Goal: Check status: Check status

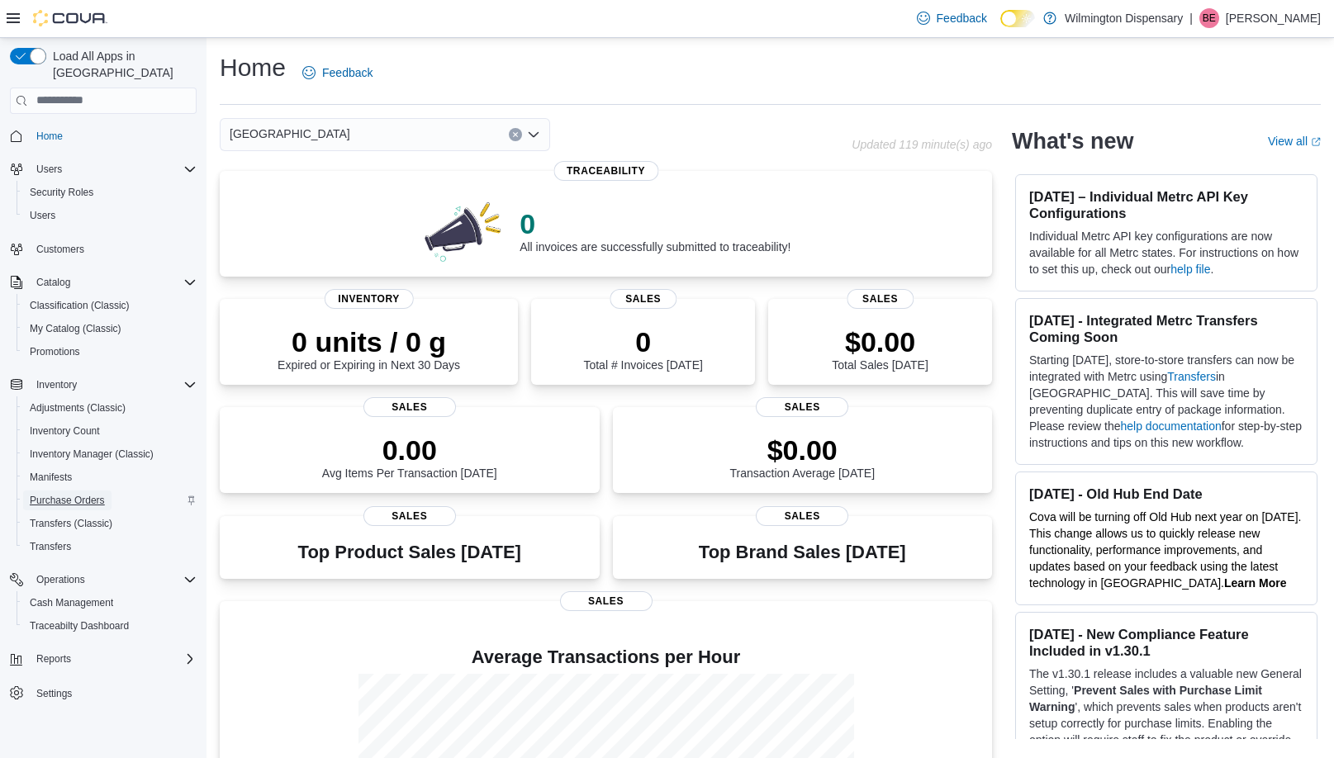
click at [81, 491] on span "Purchase Orders" at bounding box center [67, 501] width 75 height 20
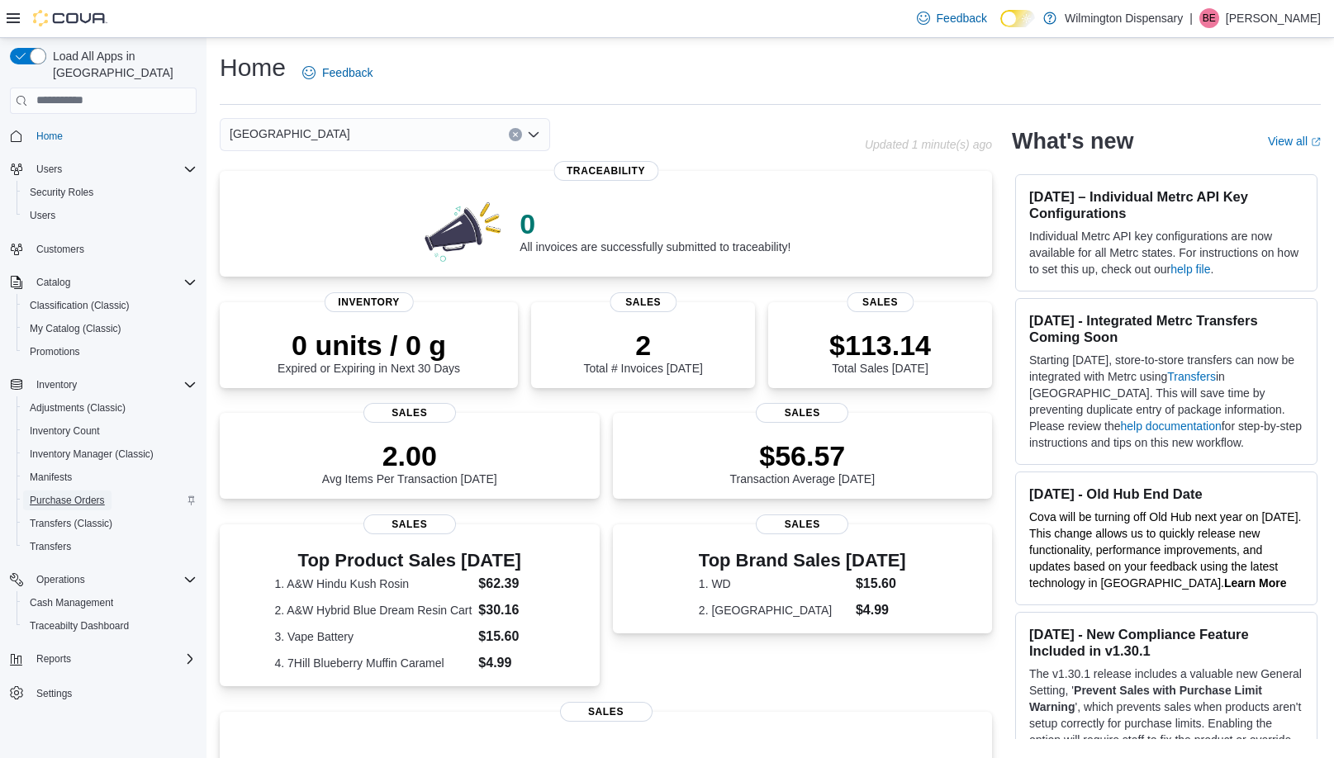
click at [59, 494] on span "Purchase Orders" at bounding box center [67, 500] width 75 height 13
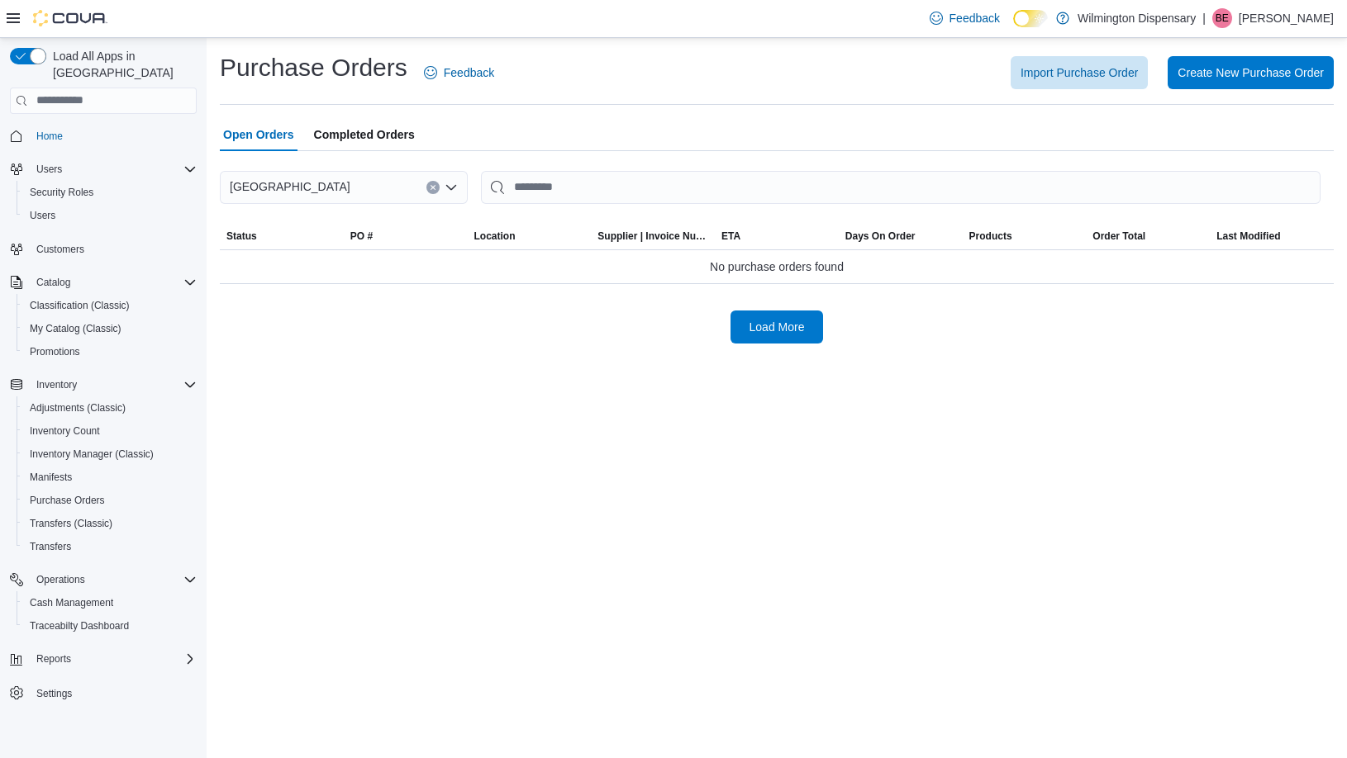
click at [378, 132] on span "Completed Orders" at bounding box center [364, 134] width 101 height 33
